Goal: Transaction & Acquisition: Book appointment/travel/reservation

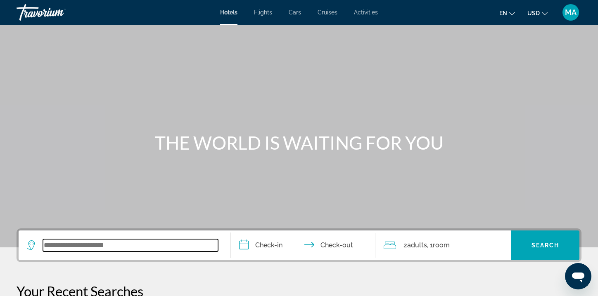
click at [125, 250] on input "Search widget" at bounding box center [130, 245] width 175 height 12
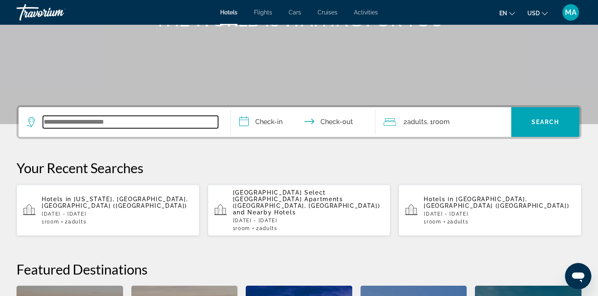
scroll to position [201, 0]
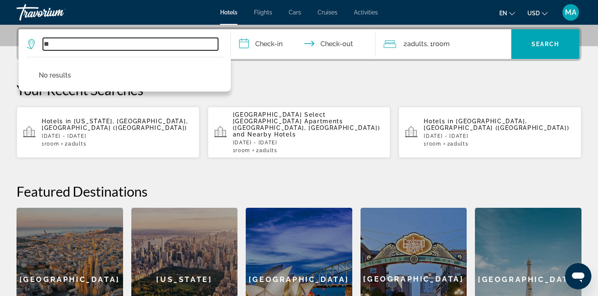
type input "*"
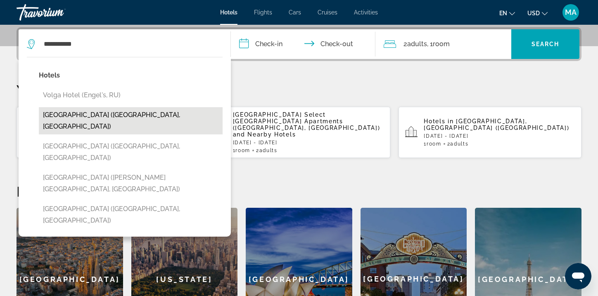
click at [100, 118] on button "Volga Hotel Baku (Baku, AZ)" at bounding box center [131, 120] width 184 height 27
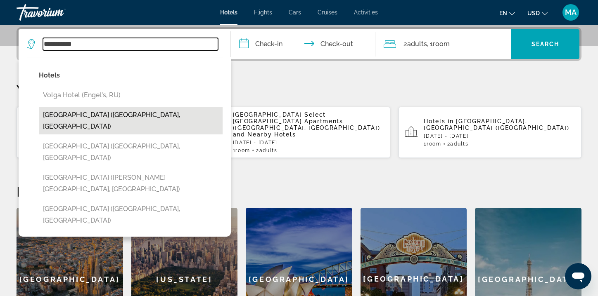
type input "**********"
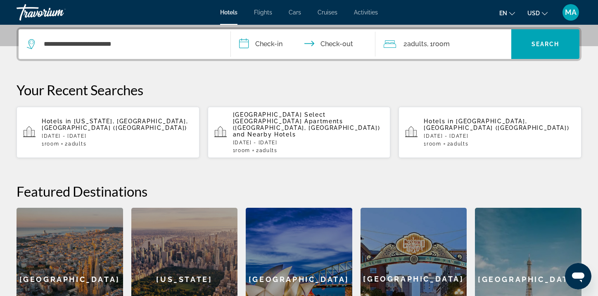
click at [272, 47] on input "**********" at bounding box center [305, 45] width 148 height 32
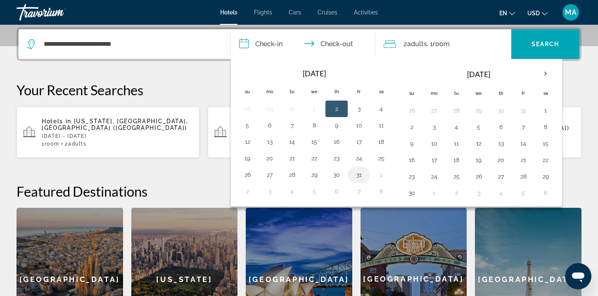
click at [355, 171] on button "31" at bounding box center [358, 175] width 13 height 12
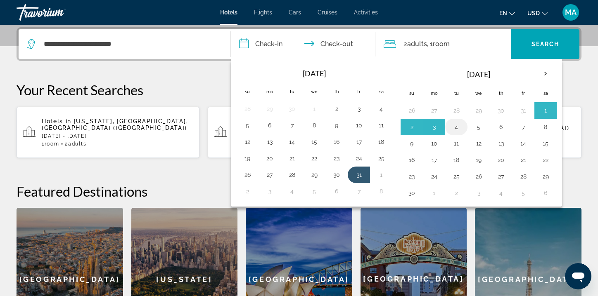
click at [455, 128] on button "4" at bounding box center [455, 127] width 13 height 12
type input "**********"
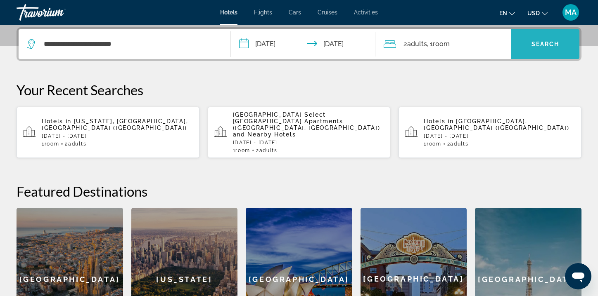
click at [532, 39] on span "Search widget" at bounding box center [545, 44] width 68 height 20
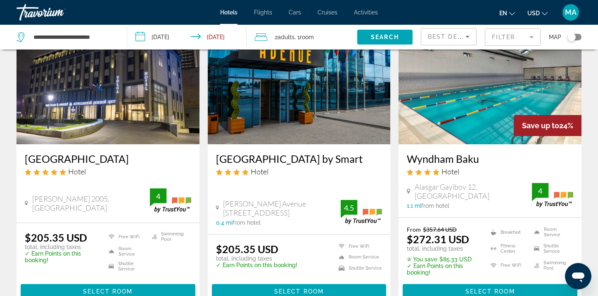
scroll to position [83, 0]
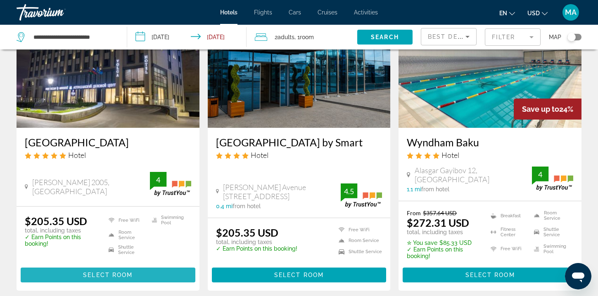
click at [79, 279] on span "Main content" at bounding box center [108, 275] width 175 height 20
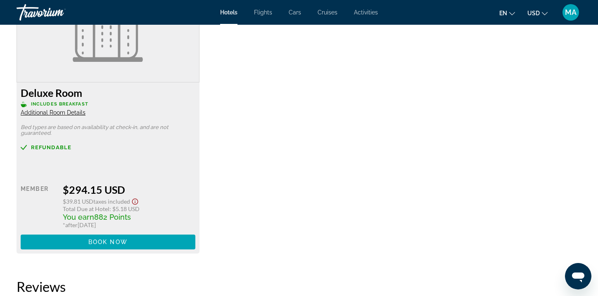
scroll to position [1469, 0]
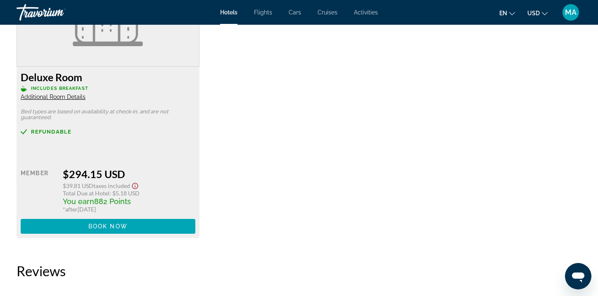
click at [57, 93] on div "Deluxe Room Includes Breakfast Additional Room Details" at bounding box center [108, 86] width 175 height 30
click at [57, 96] on span "Additional Room Details" at bounding box center [53, 97] width 65 height 7
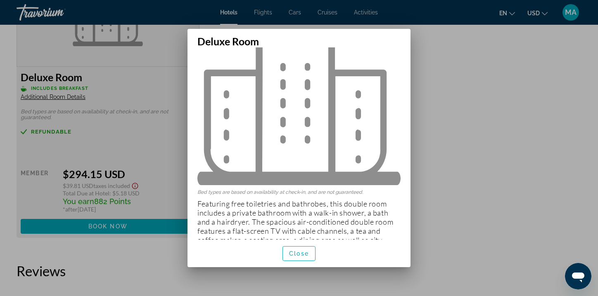
scroll to position [71, 0]
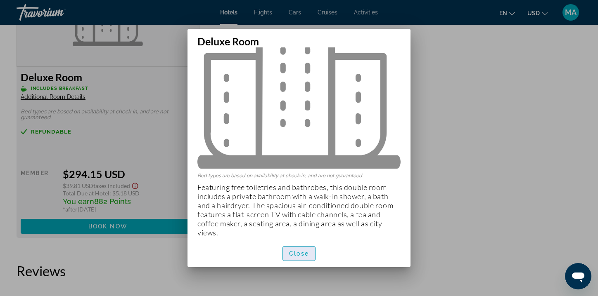
click at [300, 252] on span "Close" at bounding box center [299, 254] width 20 height 7
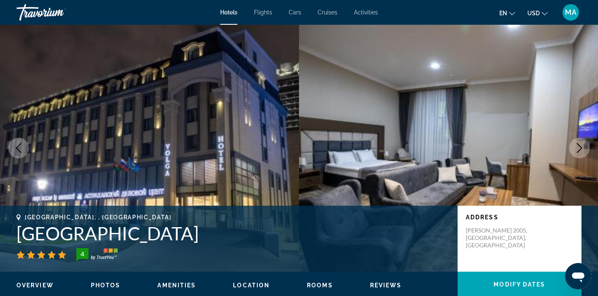
scroll to position [0, 0]
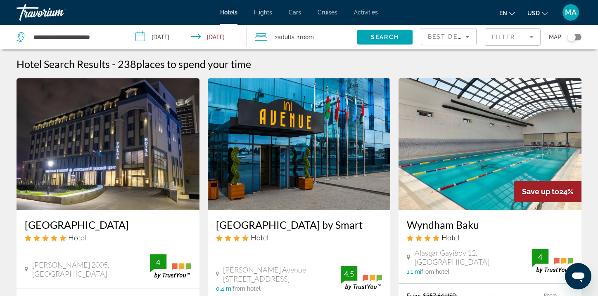
click at [318, 40] on div "2 Adult Adults , 1 Room rooms" at bounding box center [306, 37] width 102 height 12
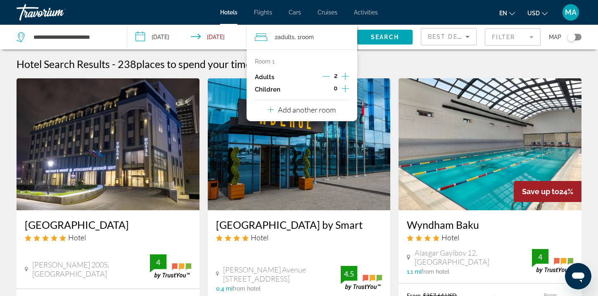
click at [345, 77] on icon "Increment adults" at bounding box center [344, 76] width 7 height 10
click at [323, 77] on icon "Decrement adults" at bounding box center [325, 76] width 7 height 7
click at [391, 35] on span "Search" at bounding box center [385, 37] width 28 height 7
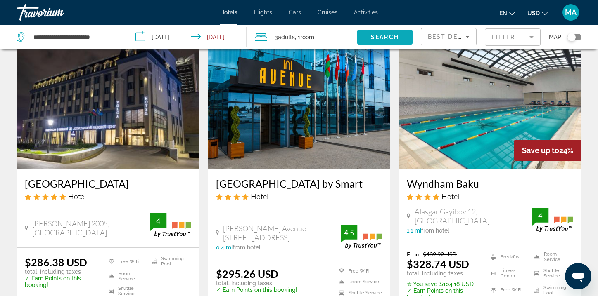
scroll to position [83, 0]
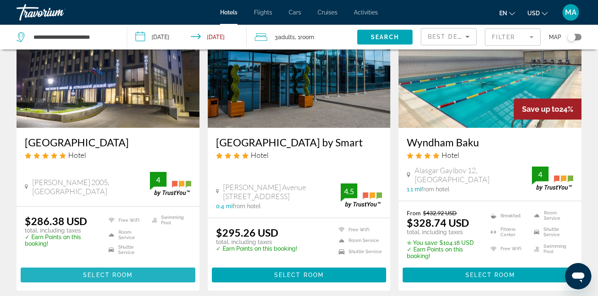
click at [129, 272] on span "Select Room" at bounding box center [108, 275] width 50 height 7
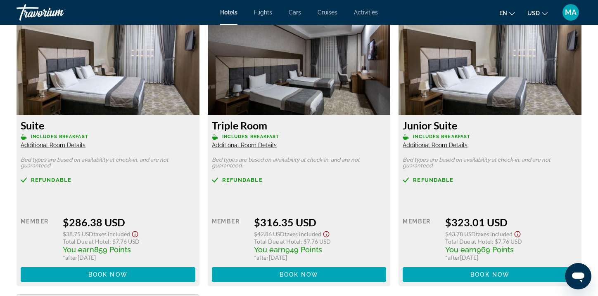
scroll to position [1139, 0]
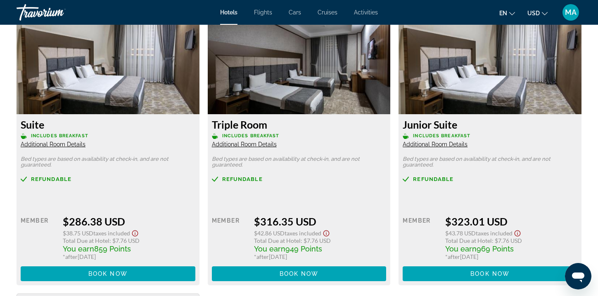
click at [129, 272] on span "Main content" at bounding box center [108, 274] width 175 height 20
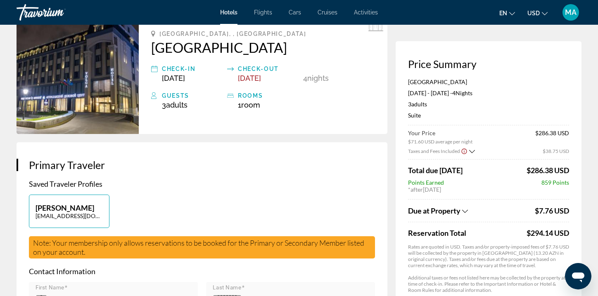
scroll to position [50, 0]
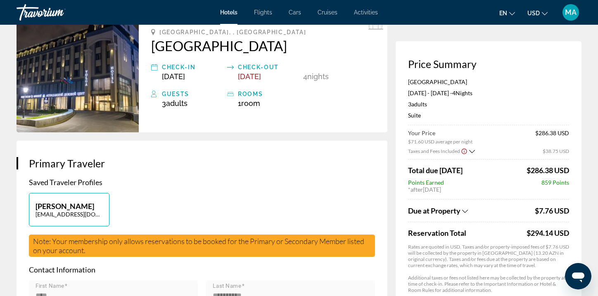
click at [466, 212] on icon "Show Taxes and Fees breakdown" at bounding box center [465, 211] width 6 height 3
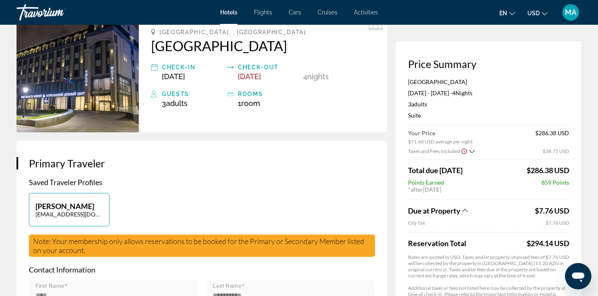
click at [466, 212] on icon "Show Taxes and Fees breakdown" at bounding box center [465, 210] width 6 height 7
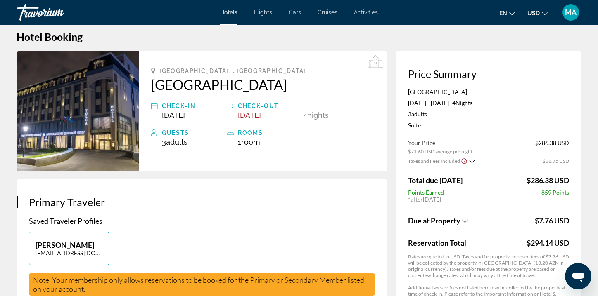
scroll to position [0, 0]
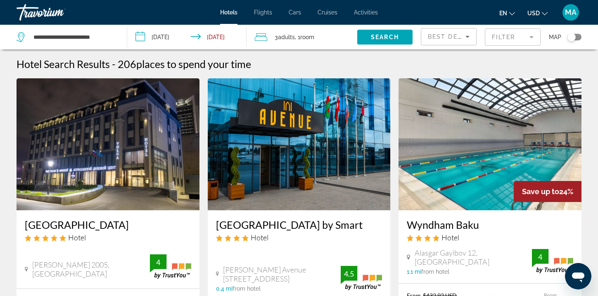
click at [112, 176] on img "Main content" at bounding box center [108, 144] width 183 height 132
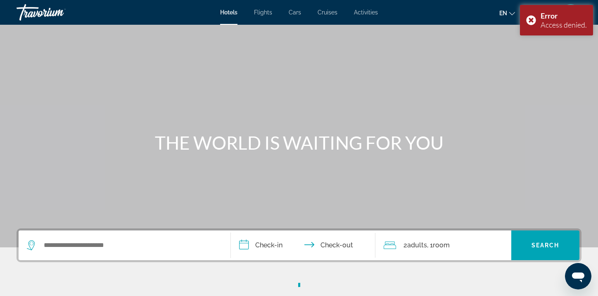
scroll to position [17, 0]
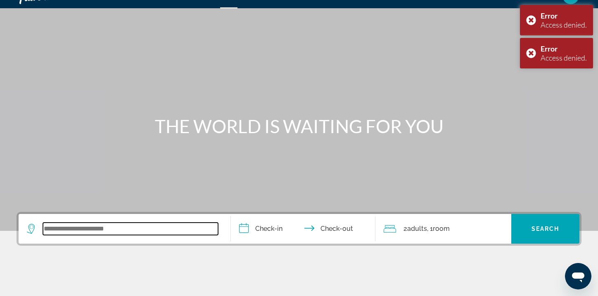
click at [109, 228] on input "Search widget" at bounding box center [130, 229] width 175 height 12
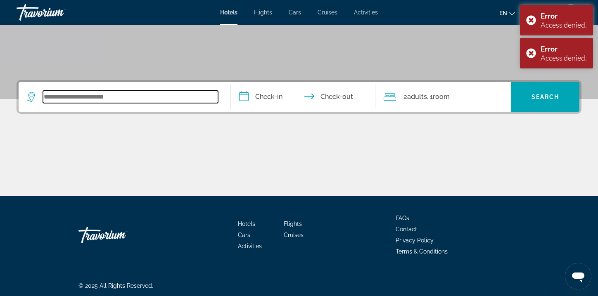
scroll to position [149, 0]
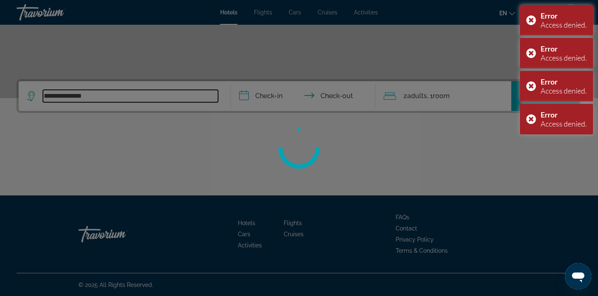
type input "**********"
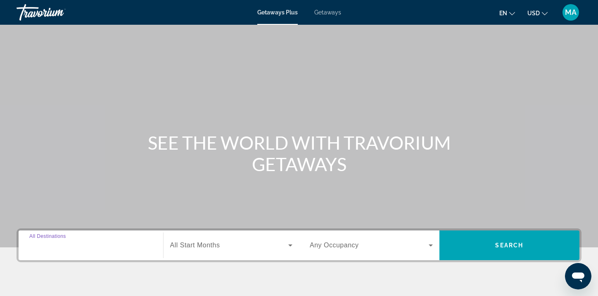
click at [73, 250] on input "Destination All Destinations" at bounding box center [90, 246] width 123 height 10
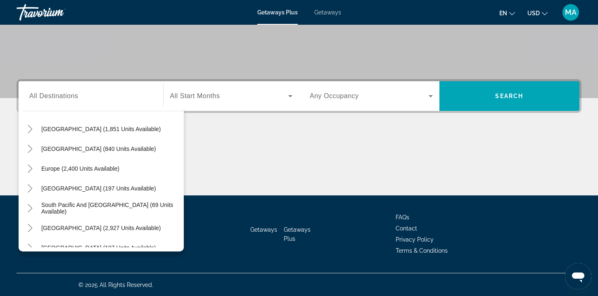
scroll to position [68, 0]
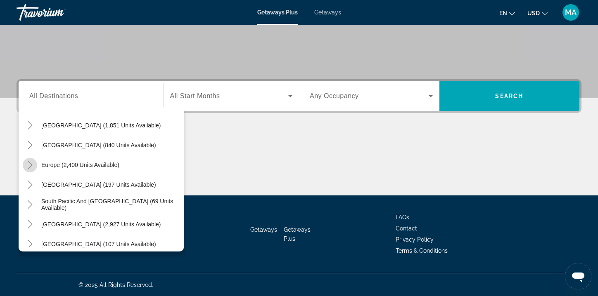
click at [33, 166] on icon "Toggle Europe (2,400 units available)" at bounding box center [30, 165] width 8 height 8
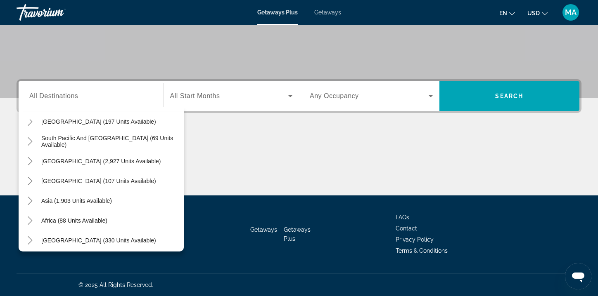
scroll to position [470, 0]
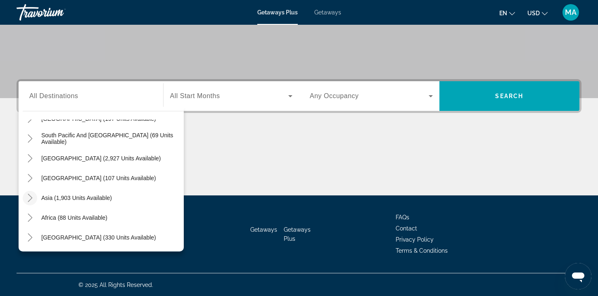
click at [28, 201] on icon "Toggle Asia (1,903 units available)" at bounding box center [30, 198] width 8 height 8
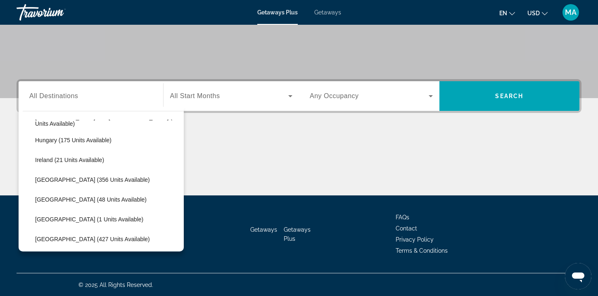
scroll to position [255, 0]
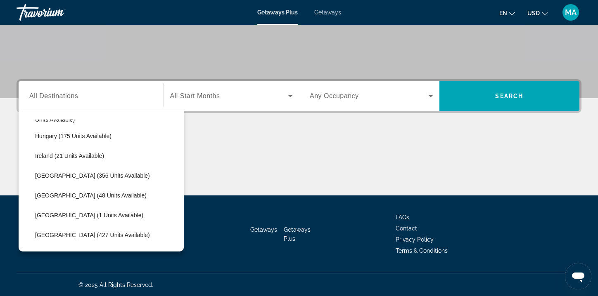
click at [213, 162] on div "Main content" at bounding box center [299, 165] width 565 height 62
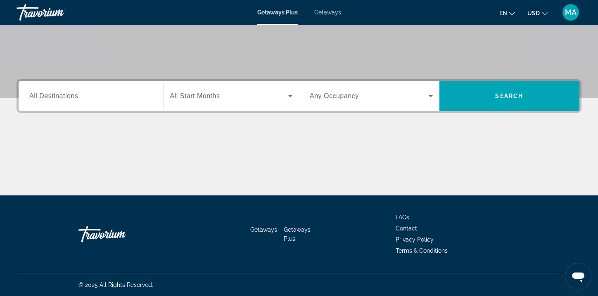
scroll to position [0, 0]
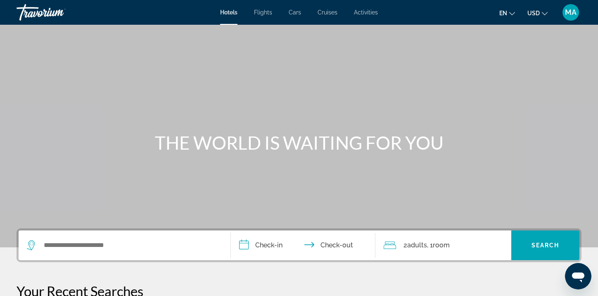
click at [89, 255] on div "Search widget" at bounding box center [124, 246] width 195 height 30
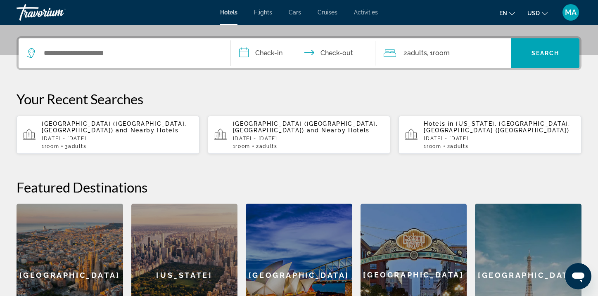
scroll to position [201, 0]
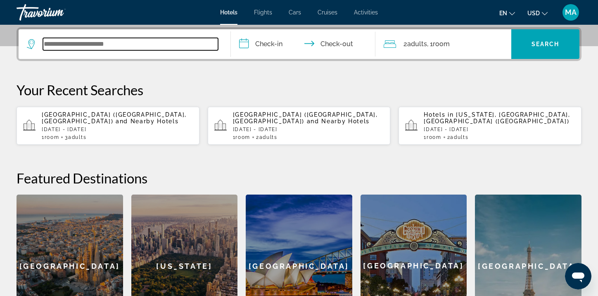
click at [139, 40] on input "Search widget" at bounding box center [130, 44] width 175 height 12
type input "*"
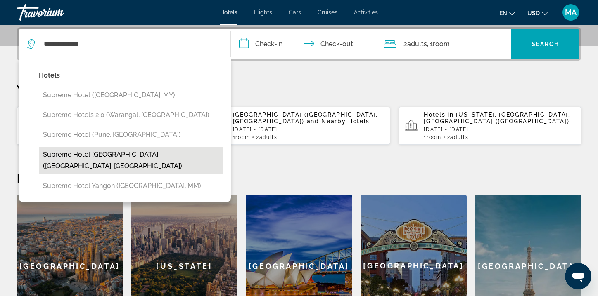
click at [130, 156] on button "Supreme Hotel Baku (Baku, AZ)" at bounding box center [131, 160] width 184 height 27
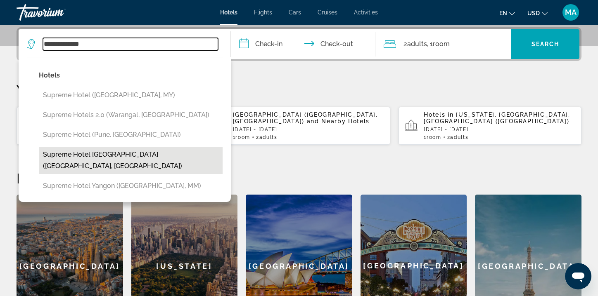
type input "**********"
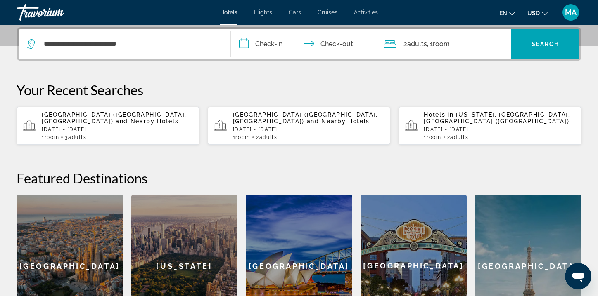
click at [276, 46] on input "**********" at bounding box center [305, 45] width 148 height 32
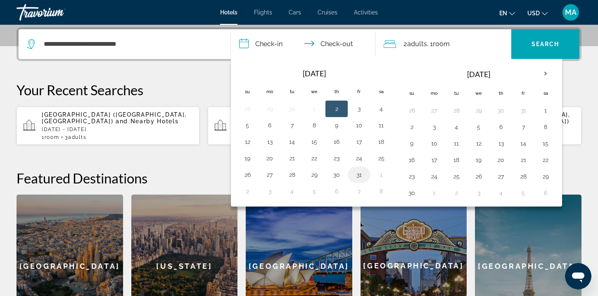
click at [354, 174] on button "31" at bounding box center [358, 175] width 13 height 12
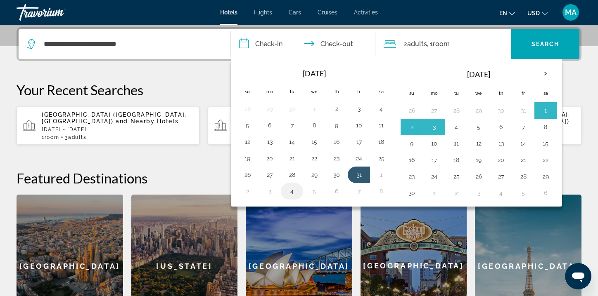
click at [293, 192] on button "4" at bounding box center [291, 192] width 13 height 12
type input "**********"
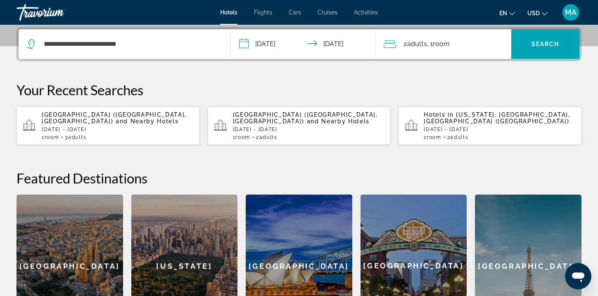
click at [443, 47] on span "Room" at bounding box center [441, 44] width 17 height 8
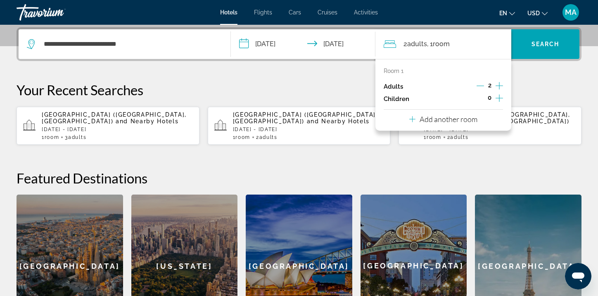
click at [502, 87] on icon "Increment adults" at bounding box center [498, 86] width 7 height 10
click at [538, 46] on span "Search" at bounding box center [545, 44] width 28 height 7
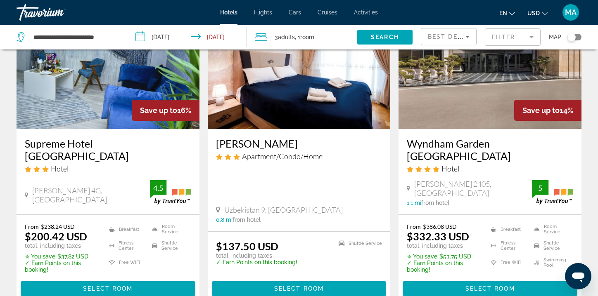
scroll to position [83, 0]
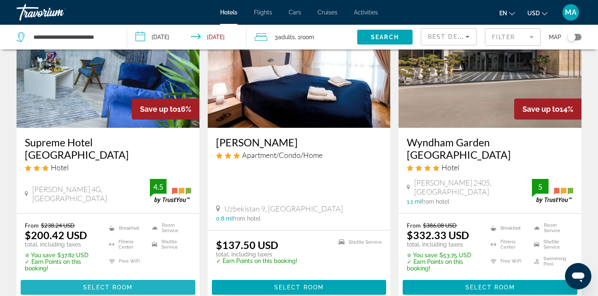
click at [111, 278] on span "Main content" at bounding box center [108, 288] width 175 height 20
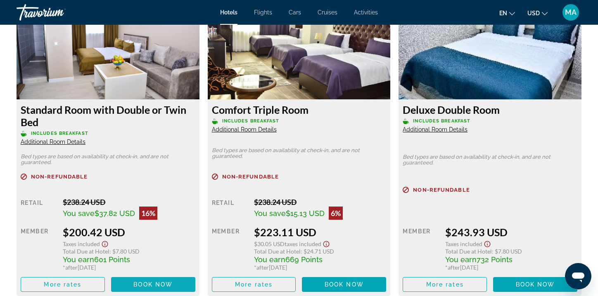
scroll to position [1189, 0]
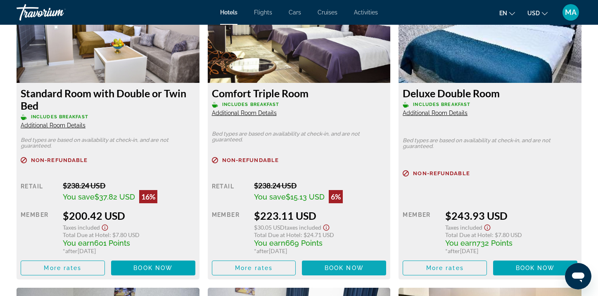
click at [333, 264] on span "Main content" at bounding box center [344, 268] width 84 height 20
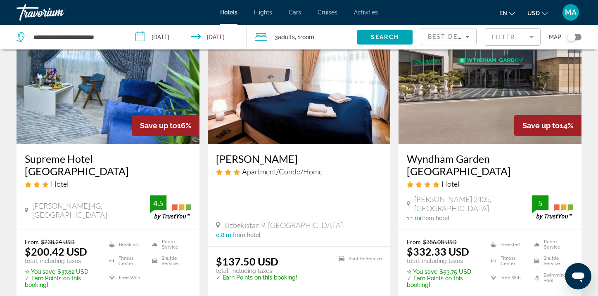
scroll to position [50, 0]
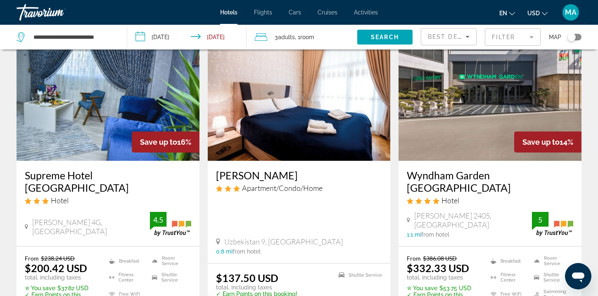
click at [495, 124] on img "Main content" at bounding box center [489, 95] width 183 height 132
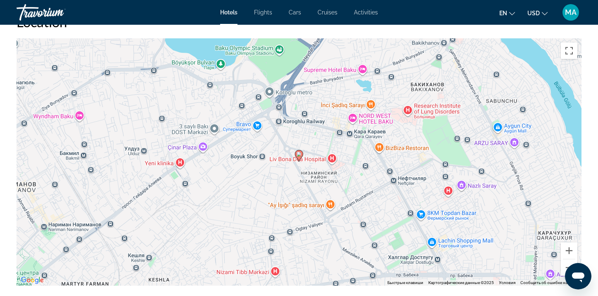
scroll to position [792, 0]
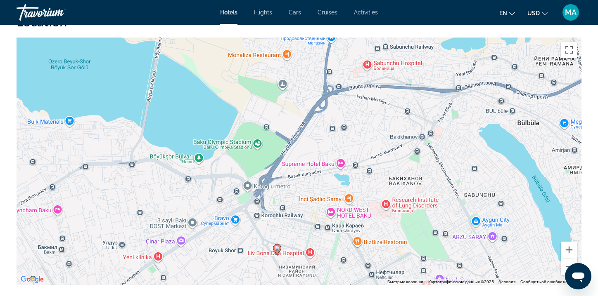
drag, startPoint x: 282, startPoint y: 236, endPoint x: 260, endPoint y: 320, distance: 86.7
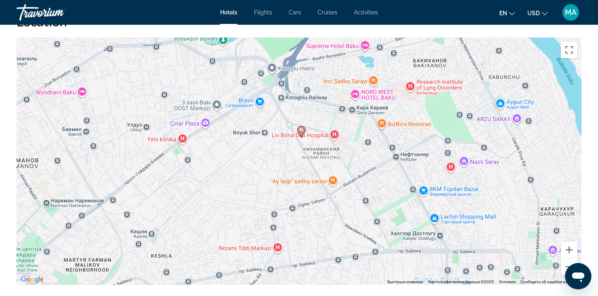
drag, startPoint x: 208, startPoint y: 202, endPoint x: 229, endPoint y: 84, distance: 119.8
click at [229, 84] on div "Чтобы активировать перетаскивание с помощью клавиатуры, нажмите Alt + Ввод. Пос…" at bounding box center [299, 162] width 565 height 248
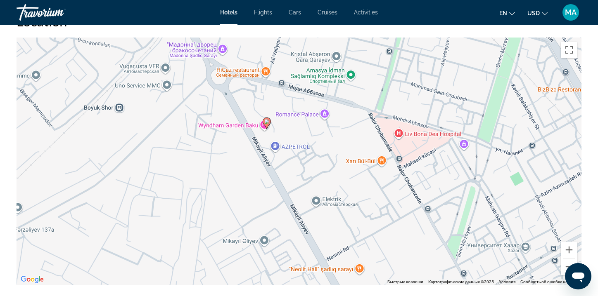
drag, startPoint x: 226, startPoint y: 97, endPoint x: 275, endPoint y: 166, distance: 84.3
click at [275, 166] on div "Чтобы активировать перетаскивание с помощью клавиатуры, нажмите Alt + Ввод. Пос…" at bounding box center [299, 162] width 565 height 248
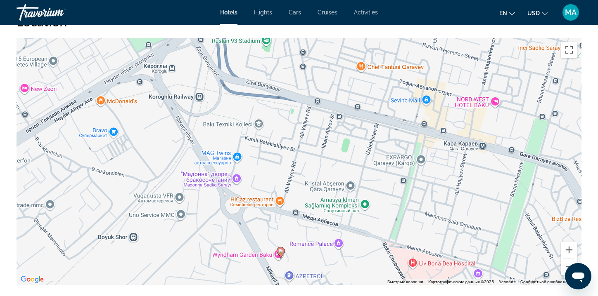
drag, startPoint x: 265, startPoint y: 159, endPoint x: 283, endPoint y: 310, distance: 152.5
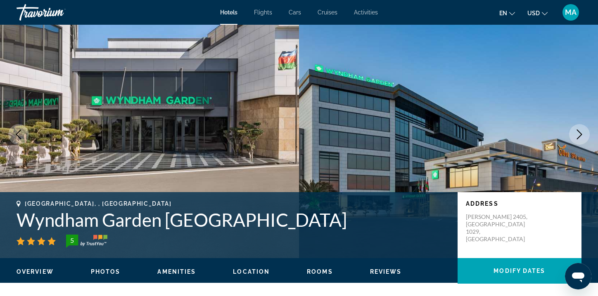
scroll to position [0, 0]
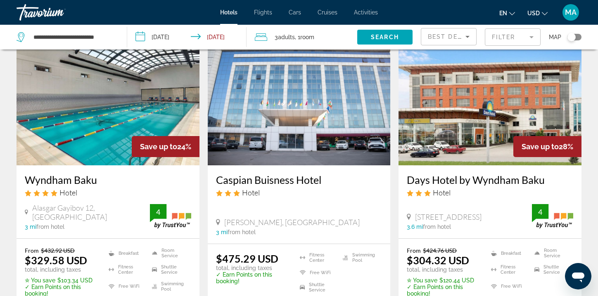
scroll to position [677, 0]
